Goal: Task Accomplishment & Management: Use online tool/utility

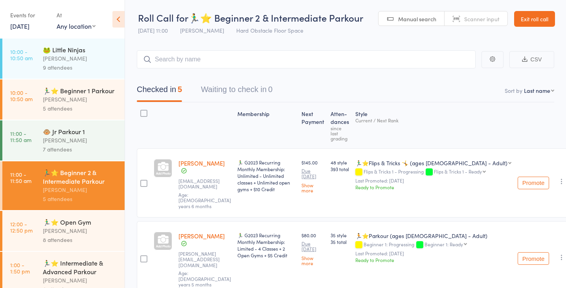
click at [83, 236] on div "8 attendees" at bounding box center [80, 239] width 75 height 9
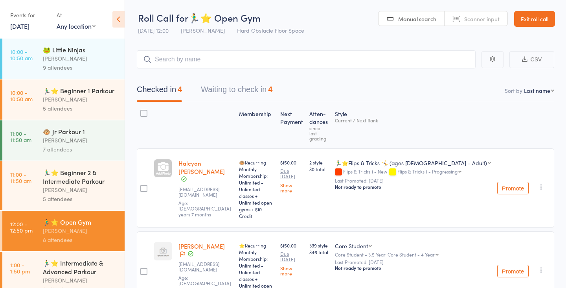
click at [248, 90] on button "Waiting to check in 4" at bounding box center [237, 91] width 72 height 21
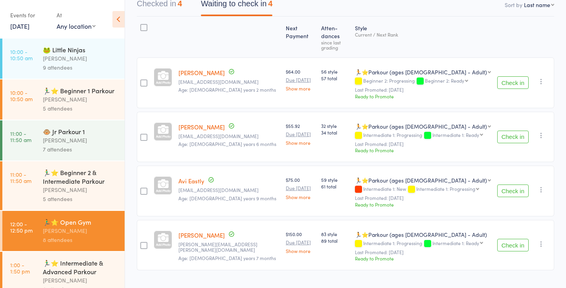
scroll to position [56, 0]
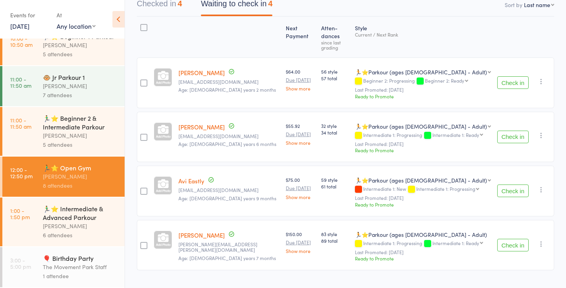
click at [73, 226] on div "[PERSON_NAME]" at bounding box center [80, 225] width 75 height 9
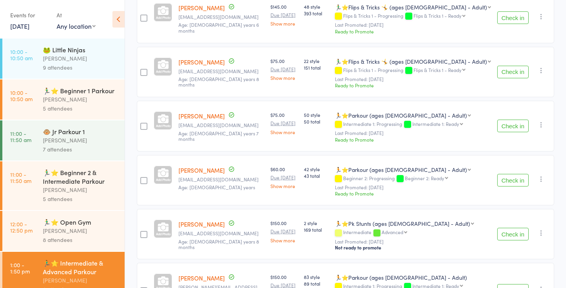
scroll to position [152, 0]
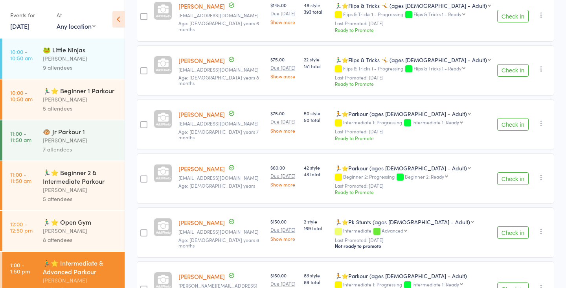
click at [61, 230] on div "[PERSON_NAME]" at bounding box center [80, 230] width 75 height 9
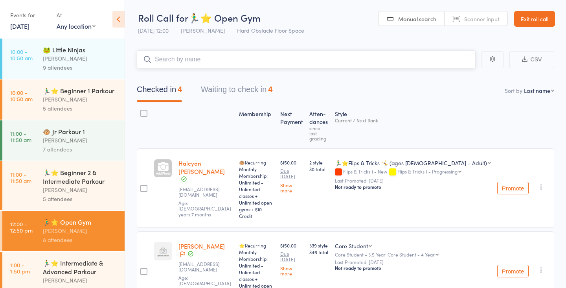
click at [249, 90] on button "Waiting to check in 4" at bounding box center [237, 91] width 72 height 21
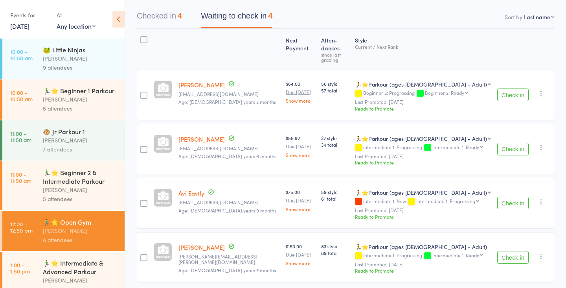
scroll to position [74, 0]
click at [512, 196] on button "Check in" at bounding box center [512, 202] width 31 height 13
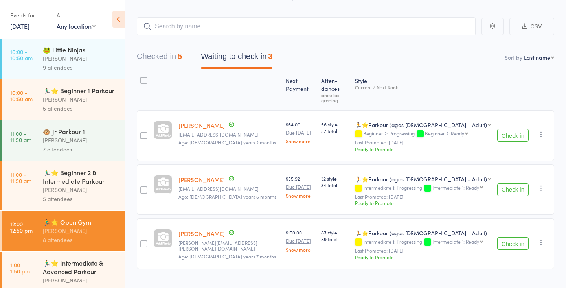
click at [512, 183] on button "Check in" at bounding box center [512, 189] width 31 height 13
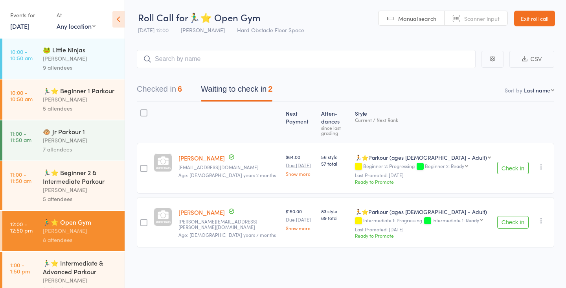
click at [506, 162] on button "Check in" at bounding box center [512, 168] width 31 height 13
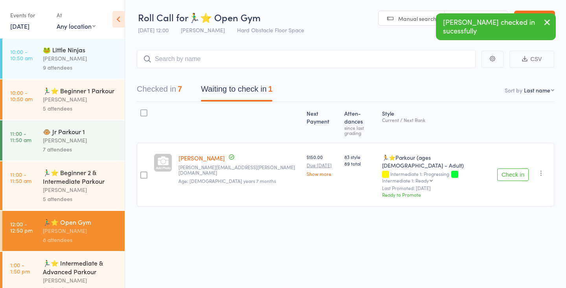
scroll to position [56, 0]
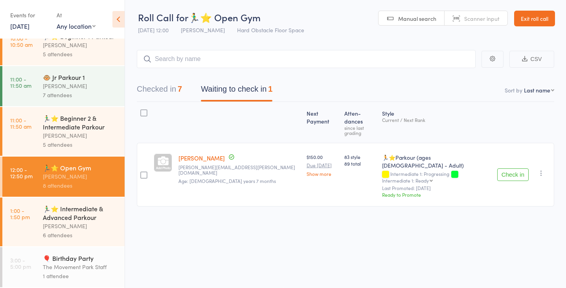
click at [515, 168] on button "Check in" at bounding box center [512, 174] width 31 height 13
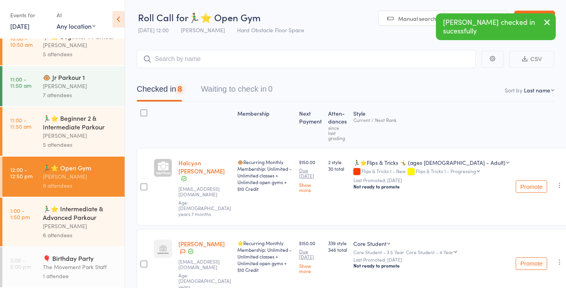
click at [57, 219] on div "🏃‍♂️⭐ Intermediate & Advanced Parkour" at bounding box center [80, 212] width 75 height 17
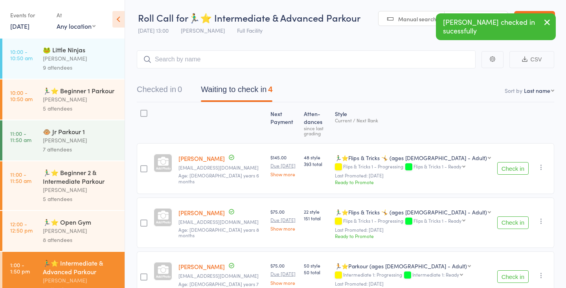
click at [518, 162] on button "Check in" at bounding box center [512, 168] width 31 height 13
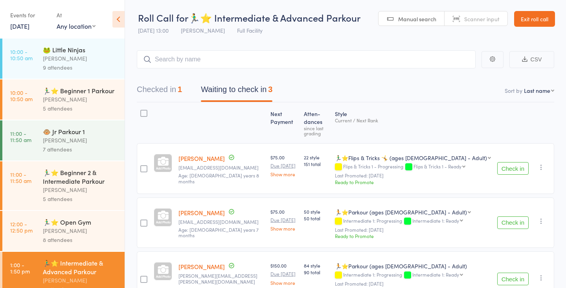
click at [512, 272] on button "Check in" at bounding box center [512, 278] width 31 height 13
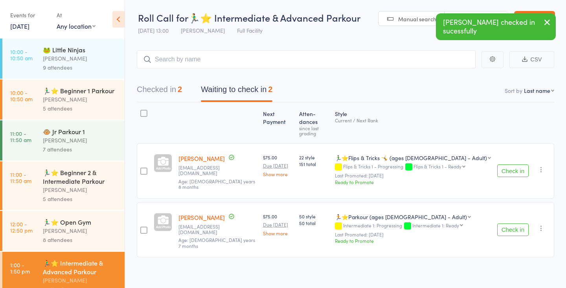
click at [69, 238] on div "8 attendees" at bounding box center [80, 239] width 75 height 9
